Goal: Obtain resource: Obtain resource

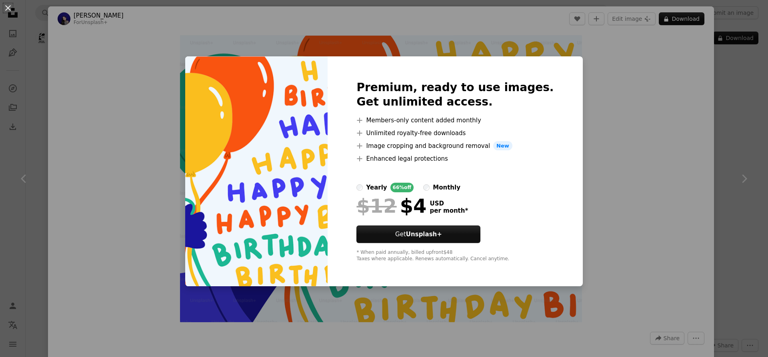
scroll to position [979, 0]
click at [106, 45] on div "An X shape Premium, ready to use images. Get unlimited access. A plus sign Memb…" at bounding box center [384, 178] width 768 height 357
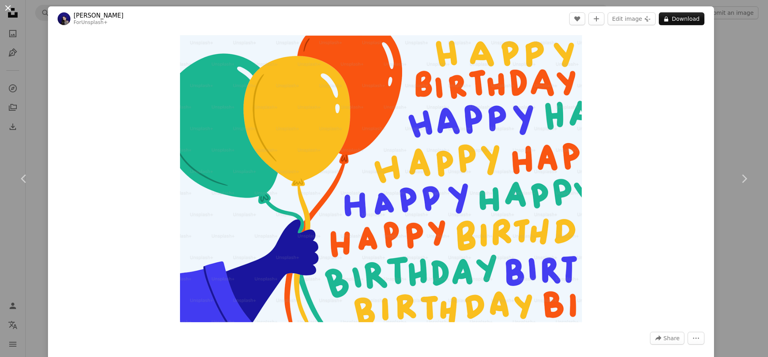
click at [8, 11] on button "An X shape" at bounding box center [8, 8] width 10 height 10
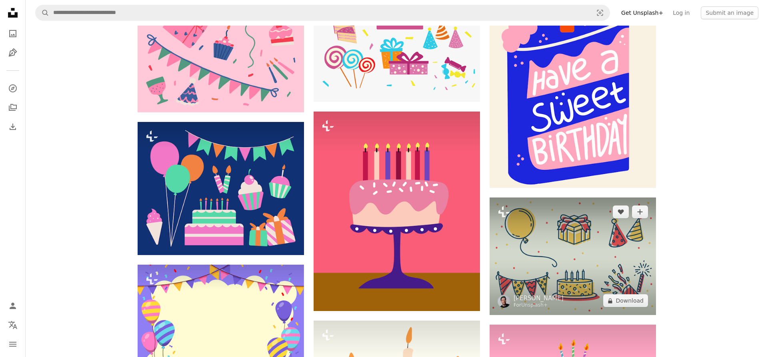
scroll to position [2939, 0]
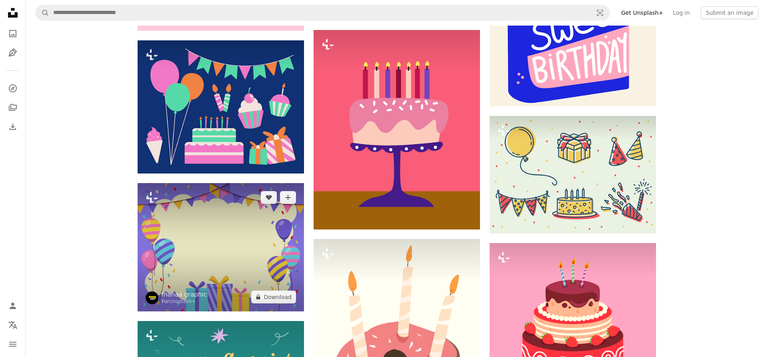
click at [203, 215] on img at bounding box center [221, 247] width 166 height 128
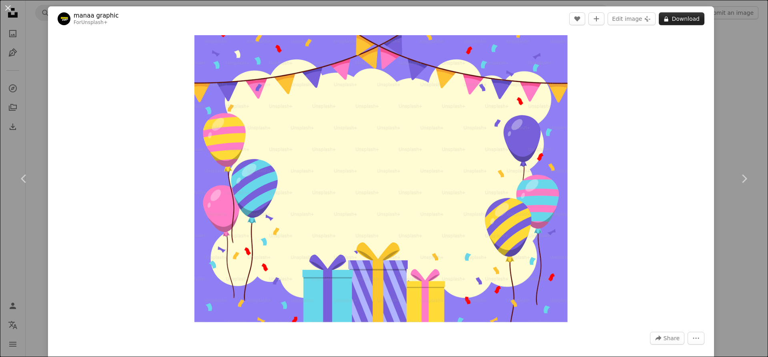
click at [693, 19] on button "A lock Download" at bounding box center [682, 18] width 46 height 13
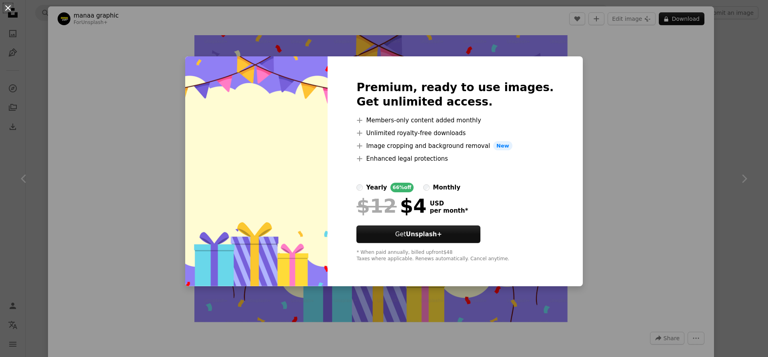
click at [9, 9] on button "An X shape" at bounding box center [8, 8] width 10 height 10
